Goal: Task Accomplishment & Management: Manage account settings

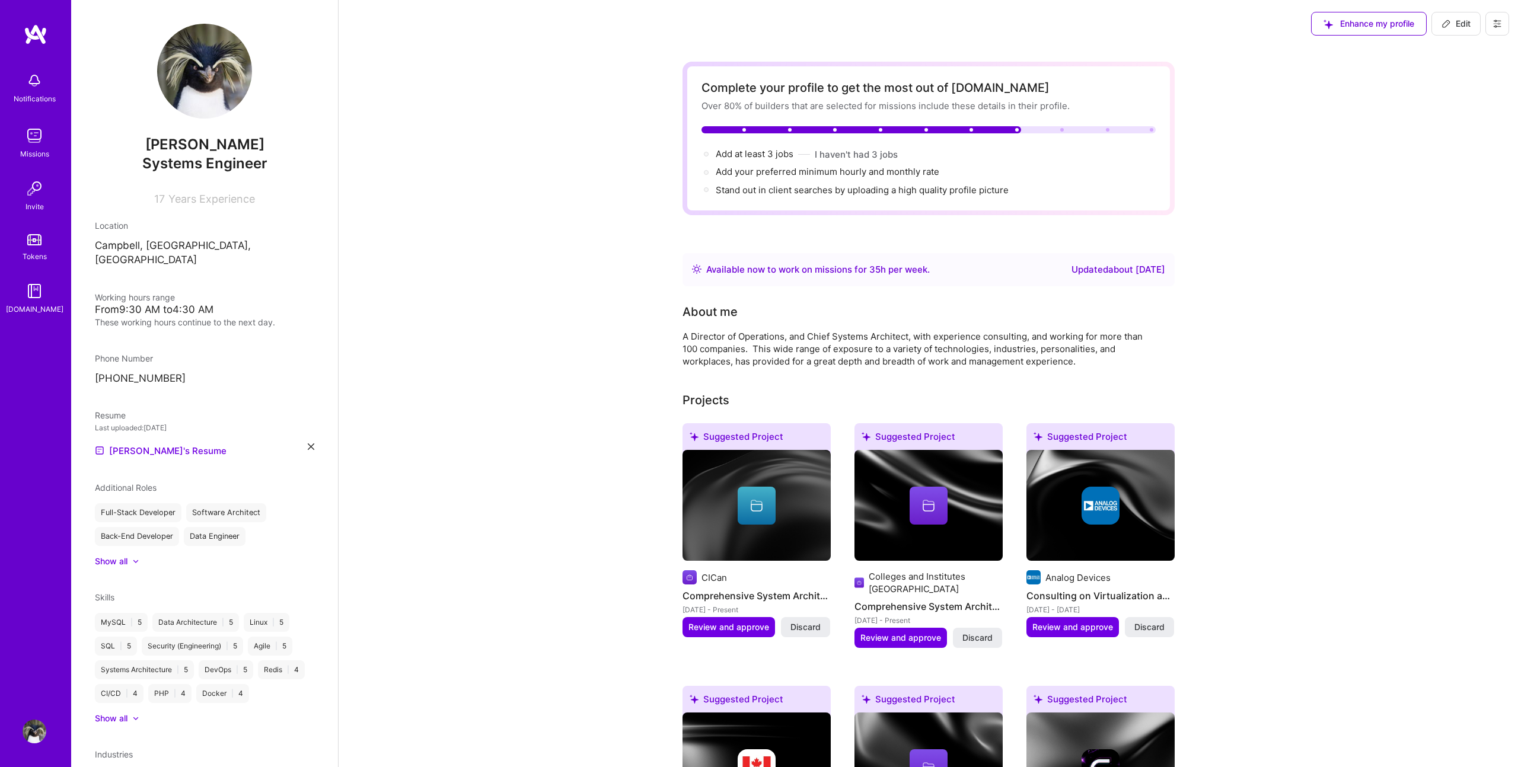
click at [32, 146] on img at bounding box center [35, 136] width 24 height 24
click at [35, 728] on img at bounding box center [35, 732] width 24 height 24
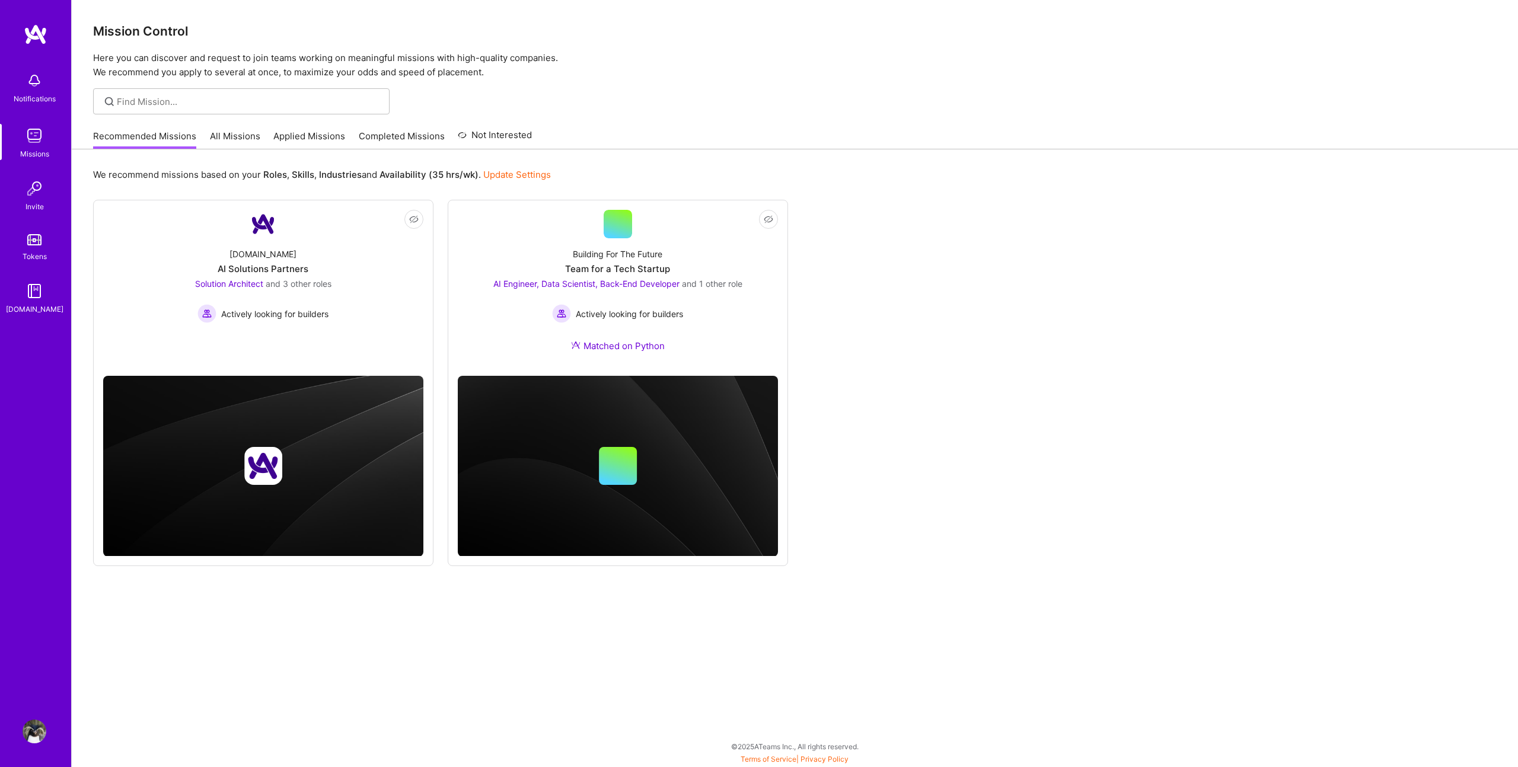
click at [28, 735] on img at bounding box center [35, 732] width 24 height 24
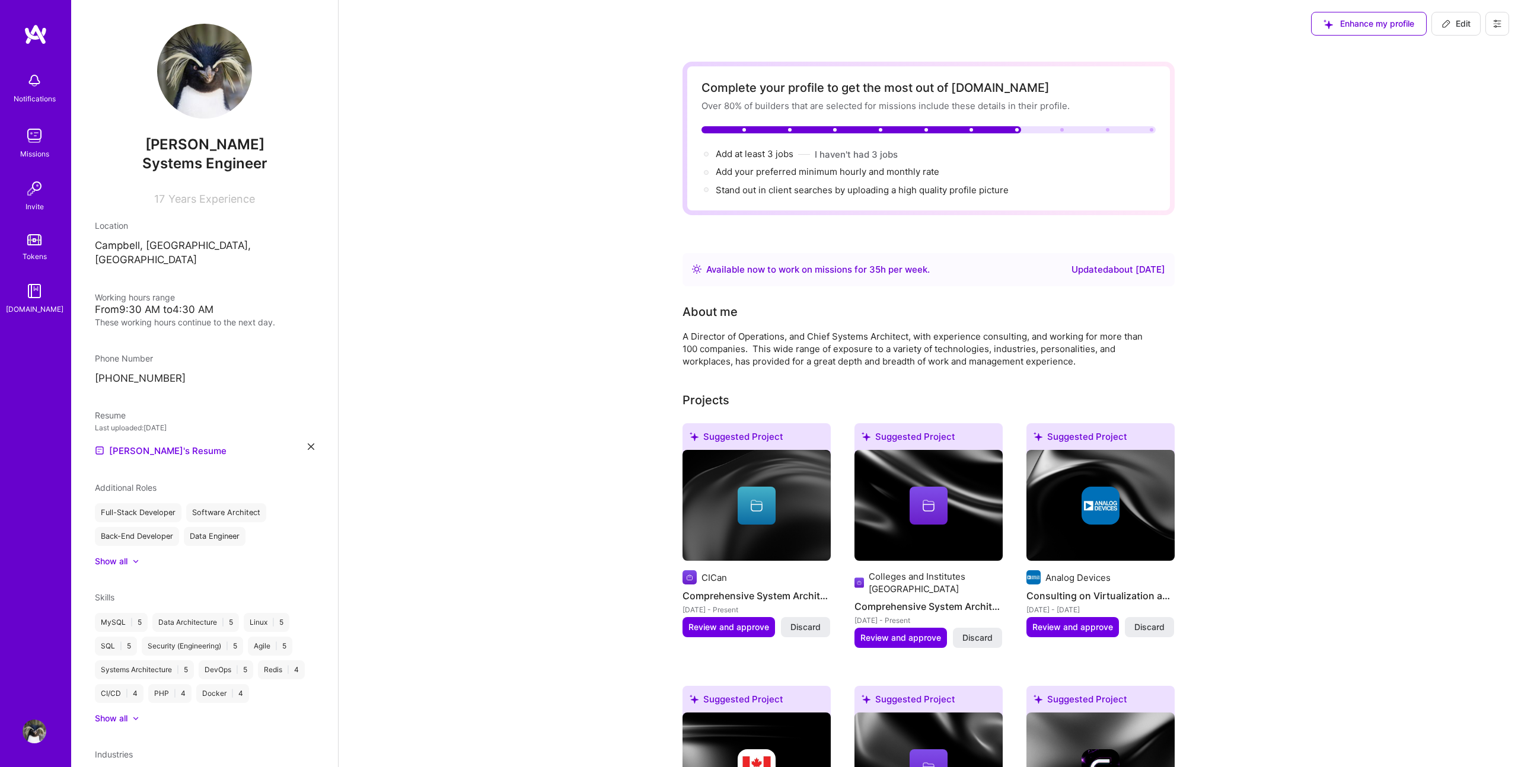
click at [1492, 21] on button at bounding box center [1498, 24] width 24 height 24
click at [1457, 109] on button "Log Out" at bounding box center [1464, 111] width 89 height 30
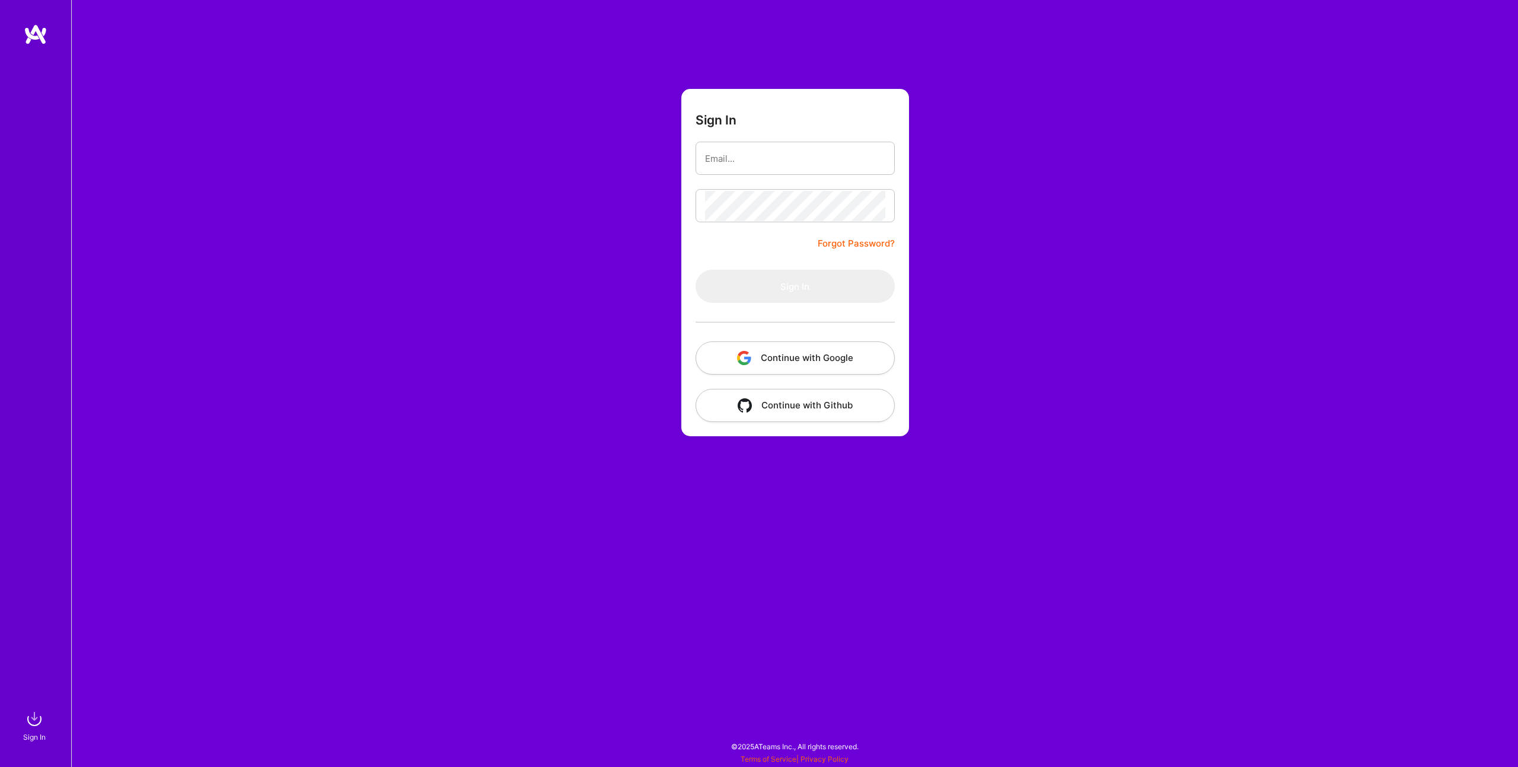
click at [830, 352] on button "Continue with Google" at bounding box center [795, 358] width 199 height 33
